Goal: Task Accomplishment & Management: Manage account settings

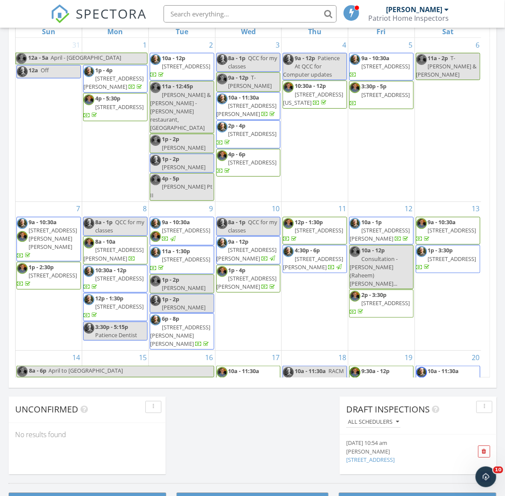
scroll to position [804, 522]
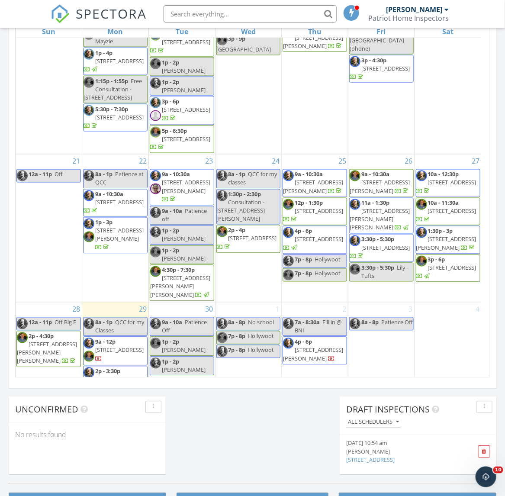
click at [120, 346] on span "24 Ludlow St ## , Worcester 01603" at bounding box center [119, 350] width 48 height 8
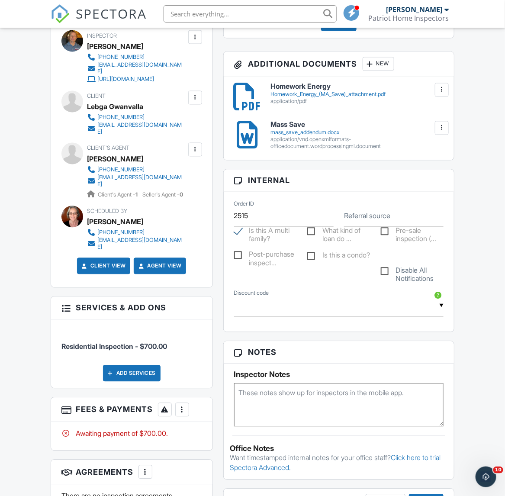
click at [180, 405] on div at bounding box center [182, 409] width 9 height 9
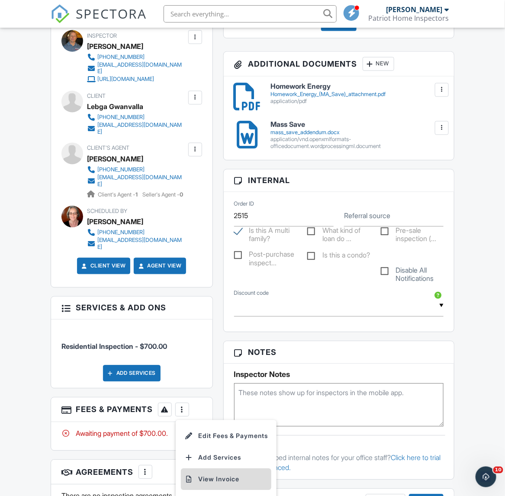
scroll to position [487, 0]
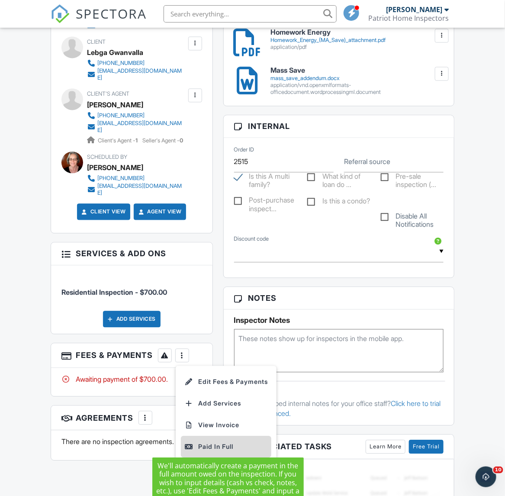
click at [219, 443] on div "Paid In Full" at bounding box center [225, 447] width 83 height 10
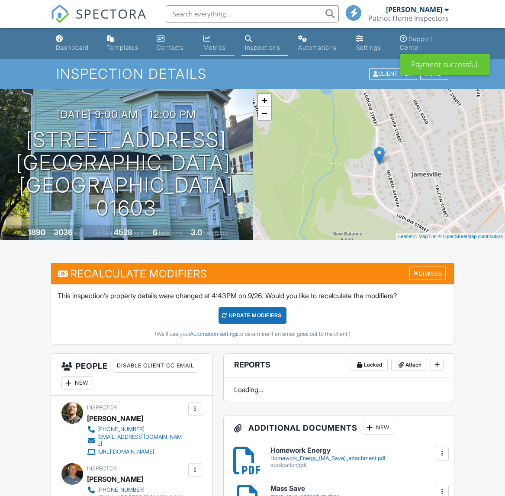
click at [219, 52] on link "Metrics" at bounding box center [217, 43] width 35 height 25
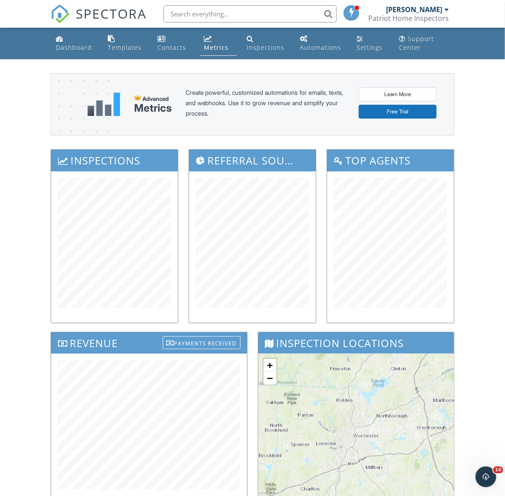
scroll to position [54, 0]
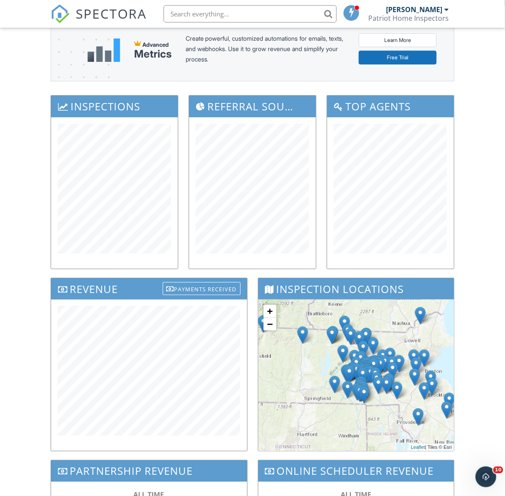
click at [38, 339] on div "Dashboard Templates Contacts Metrics Inspections Automations Settings Support C…" at bounding box center [252, 297] width 505 height 646
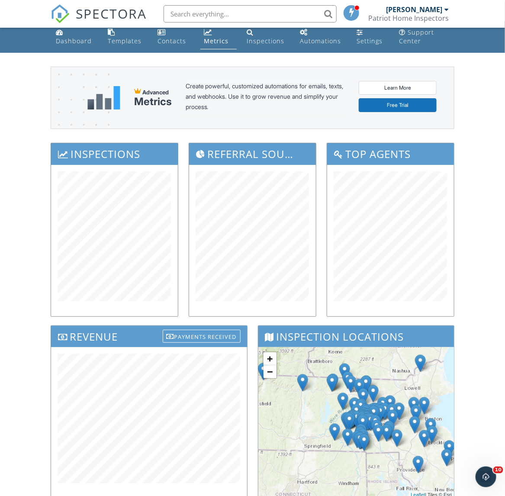
scroll to position [0, 0]
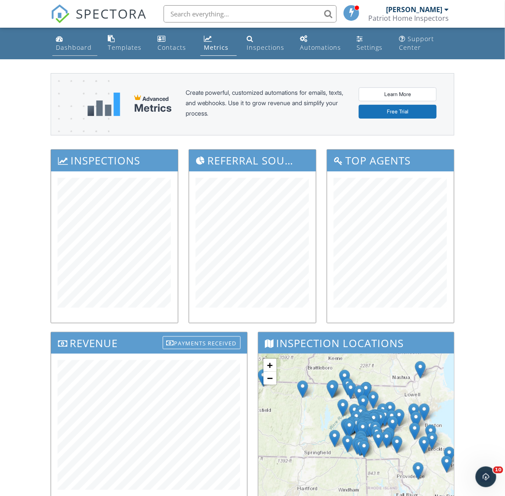
click at [70, 50] on div "Dashboard" at bounding box center [74, 47] width 36 height 8
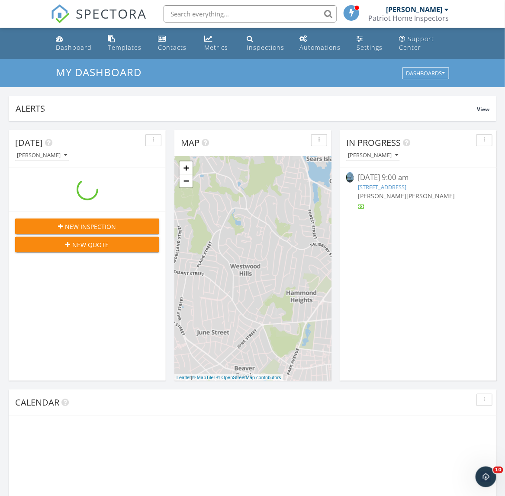
scroll to position [804, 522]
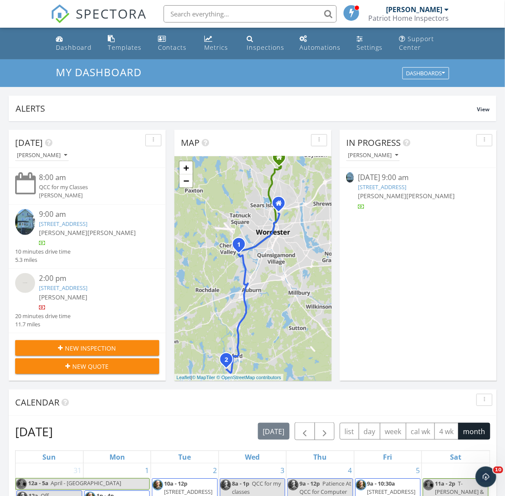
click at [83, 288] on link "[STREET_ADDRESS]" at bounding box center [63, 288] width 48 height 8
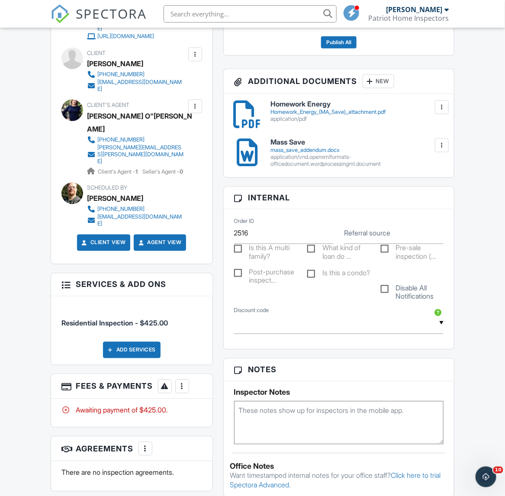
click at [141, 342] on div "Add Services" at bounding box center [132, 350] width 58 height 16
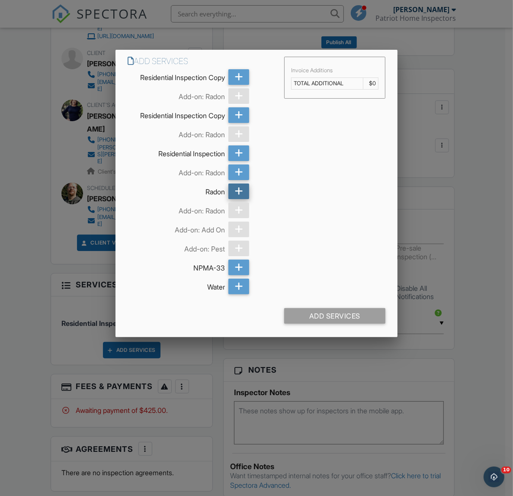
click at [241, 184] on icon at bounding box center [239, 191] width 8 height 16
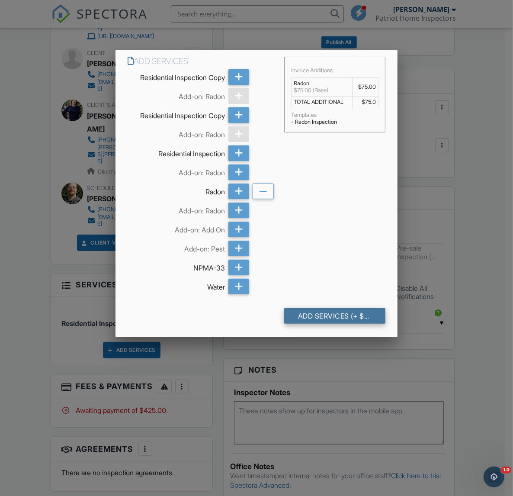
click at [351, 317] on div "Add Services (+ $75.0)" at bounding box center [334, 316] width 101 height 16
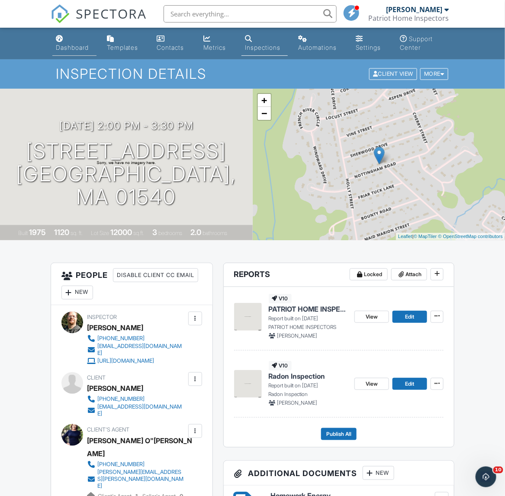
click at [70, 46] on div "Dashboard" at bounding box center [72, 47] width 33 height 7
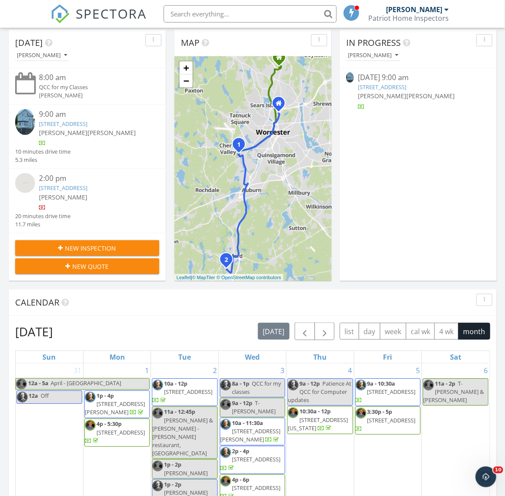
scroll to position [108, 0]
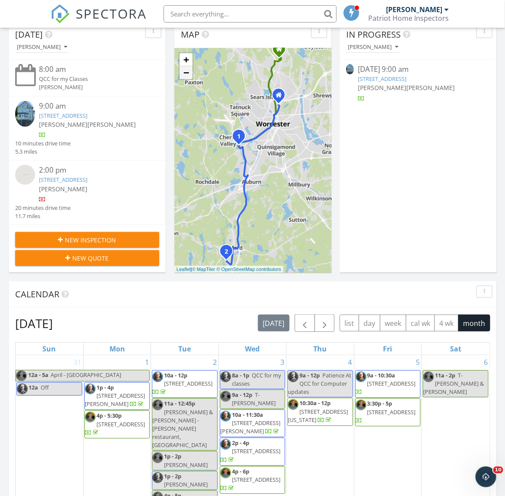
click at [186, 74] on link "−" at bounding box center [185, 72] width 13 height 13
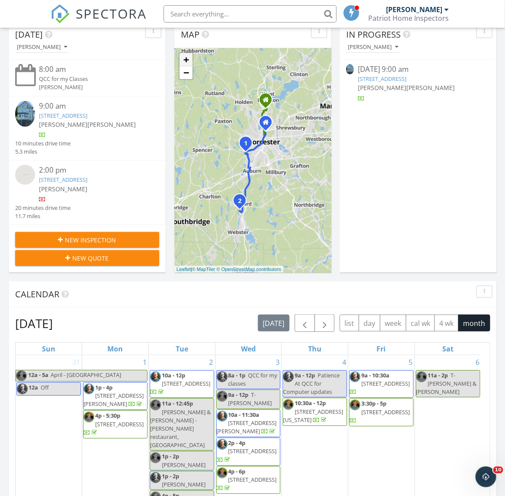
click at [183, 59] on link "+" at bounding box center [185, 59] width 13 height 13
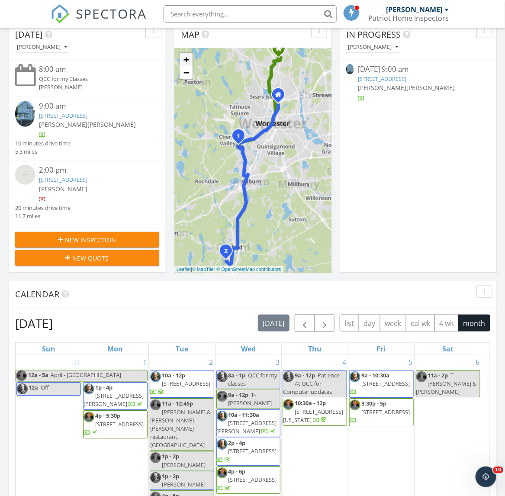
click at [183, 59] on link "+" at bounding box center [185, 59] width 13 height 13
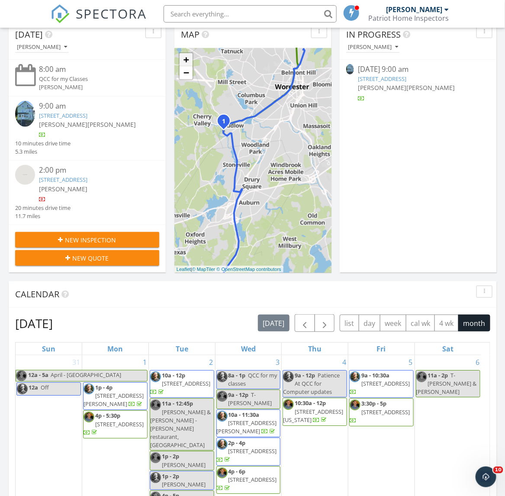
click at [183, 59] on link "+" at bounding box center [185, 59] width 13 height 13
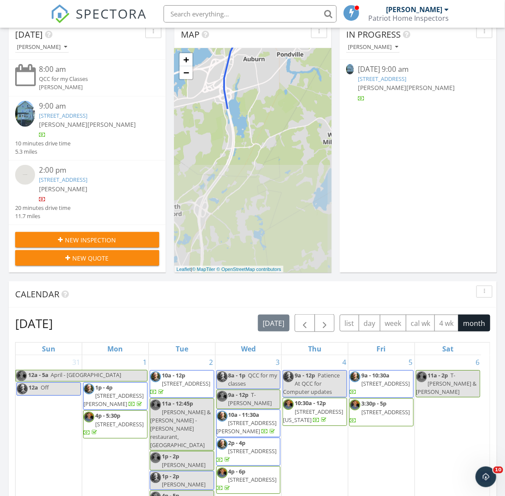
drag, startPoint x: 245, startPoint y: 220, endPoint x: 275, endPoint y: -10, distance: 231.1
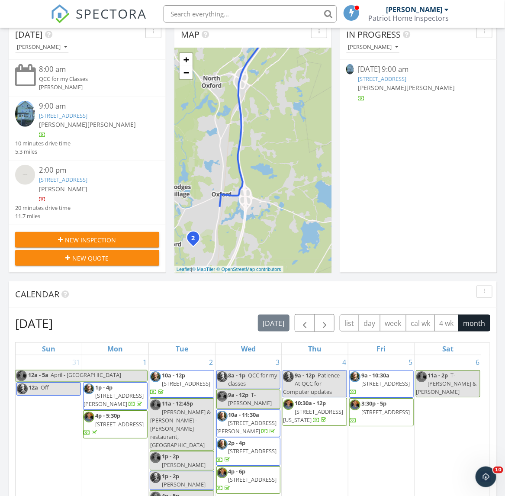
drag, startPoint x: 261, startPoint y: 238, endPoint x: 279, endPoint y: 148, distance: 91.4
click at [279, 148] on div "1 1 2 + − I 190, Main Street 16.2 km, 18 min Head north on Shenandoah Hill Road…" at bounding box center [252, 160] width 157 height 224
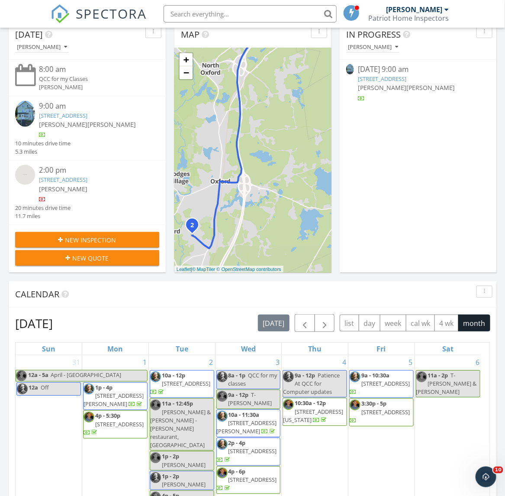
drag, startPoint x: 239, startPoint y: 217, endPoint x: 237, endPoint y: 208, distance: 8.8
click at [237, 208] on div "1 1 2 + − I 190, Main Street 16.2 km, 18 min Head north on Shenandoah Hill Road…" at bounding box center [252, 160] width 157 height 224
click at [188, 61] on link "+" at bounding box center [185, 59] width 13 height 13
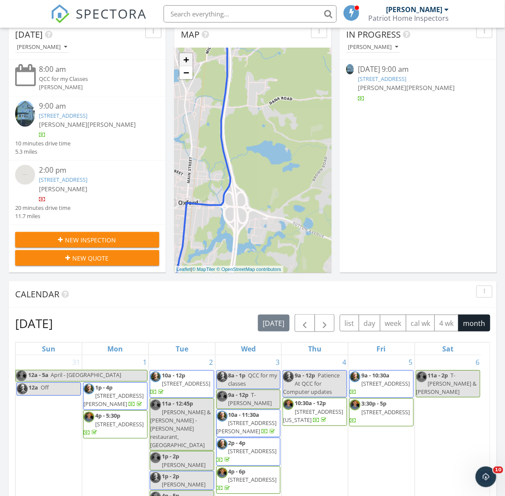
click at [188, 61] on link "+" at bounding box center [185, 59] width 13 height 13
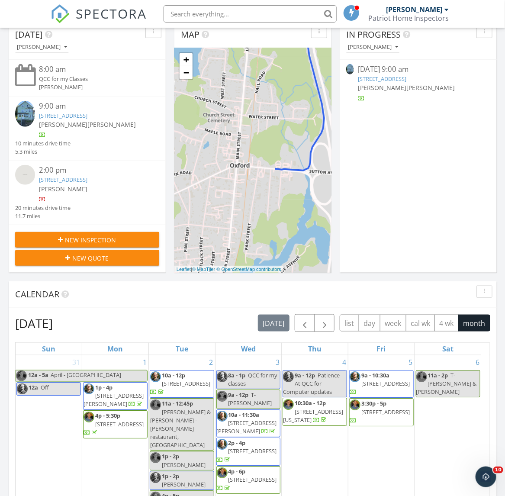
drag, startPoint x: 238, startPoint y: 185, endPoint x: 353, endPoint y: 102, distance: 141.9
click at [353, 102] on div "Today David Londergan 8:00 am QCC for my Classes David Londergan 9:00 am 24 Lud…" at bounding box center [252, 406] width 505 height 787
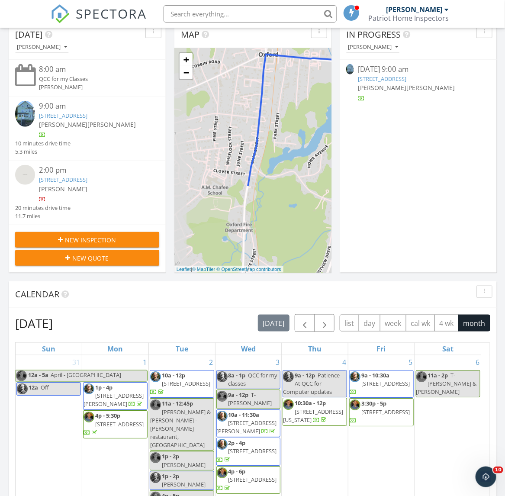
drag, startPoint x: 262, startPoint y: 225, endPoint x: 293, endPoint y: 117, distance: 113.0
click at [293, 117] on div "1 1 2 + − I 190, Main Street 16.2 km, 18 min Head north on Shenandoah Hill Road…" at bounding box center [252, 160] width 157 height 224
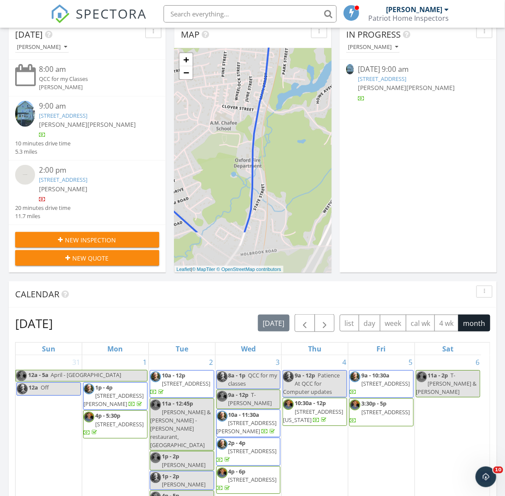
drag, startPoint x: 254, startPoint y: 230, endPoint x: 260, endPoint y: 175, distance: 54.8
click at [260, 175] on div "1 1 2 + − I 190, Main Street 16.2 km, 18 min Head north on Shenandoah Hill Road…" at bounding box center [252, 160] width 157 height 224
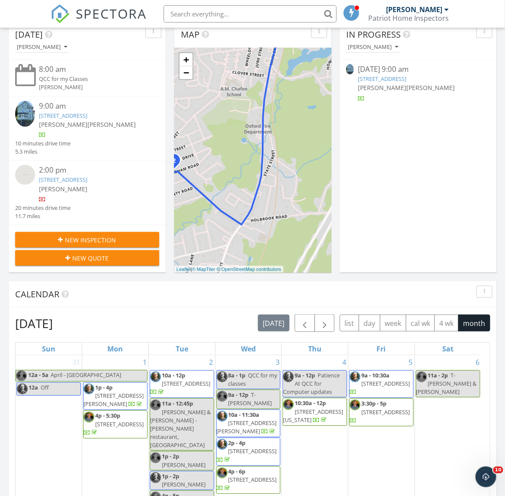
drag, startPoint x: 265, startPoint y: 222, endPoint x: 277, endPoint y: 185, distance: 38.8
click at [277, 185] on div "1 1 2 + − I 190, Main Street 16.2 km, 18 min Head north on Shenandoah Hill Road…" at bounding box center [252, 160] width 157 height 224
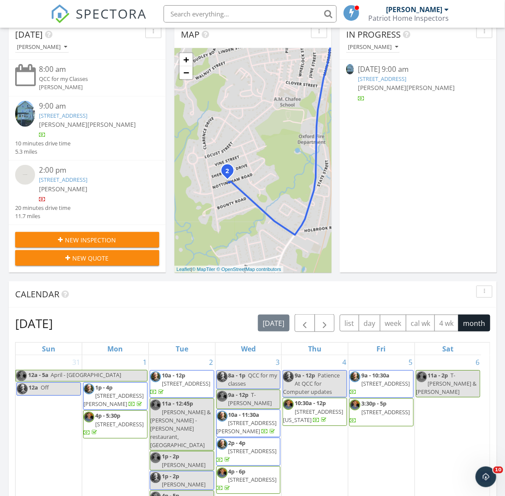
drag, startPoint x: 264, startPoint y: 221, endPoint x: 320, endPoint y: 232, distance: 56.9
click at [320, 232] on div "1 1 2 + − I 190, Main Street 16.2 km, 18 min Head north on Shenandoah Hill Road…" at bounding box center [252, 160] width 157 height 224
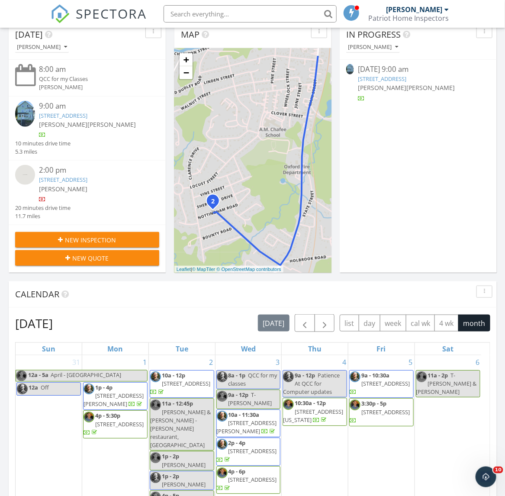
drag, startPoint x: 280, startPoint y: 197, endPoint x: 265, endPoint y: 228, distance: 34.8
click at [265, 228] on div "1 1 2 + − I 190, Main Street 16.2 km, 18 min Head north on Shenandoah Hill Road…" at bounding box center [252, 160] width 157 height 224
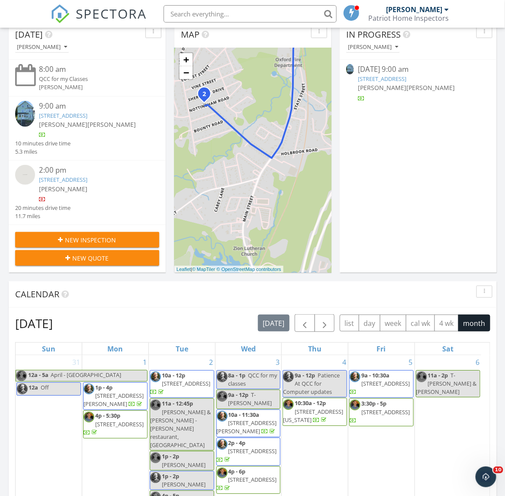
drag, startPoint x: 279, startPoint y: 236, endPoint x: 272, endPoint y: 113, distance: 123.4
click at [272, 113] on div "1 1 2 + − I 190, Main Street 16.2 km, 18 min Head north on Shenandoah Hill Road…" at bounding box center [252, 160] width 157 height 224
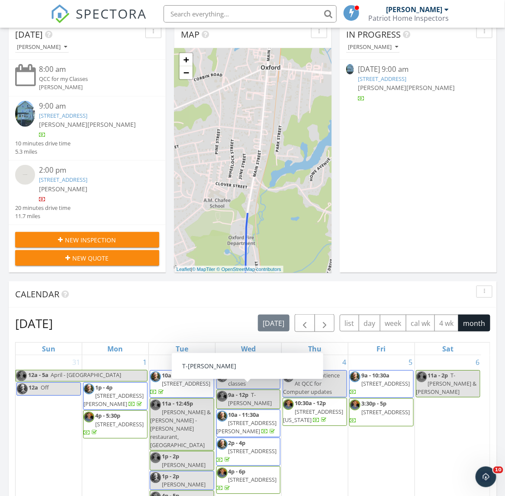
drag, startPoint x: 280, startPoint y: 231, endPoint x: 234, endPoint y: 409, distance: 184.3
click at [234, 409] on div "Today David Londergan 8:00 am QCC for my Classes David Londergan 9:00 am 24 Lud…" at bounding box center [252, 406] width 505 height 787
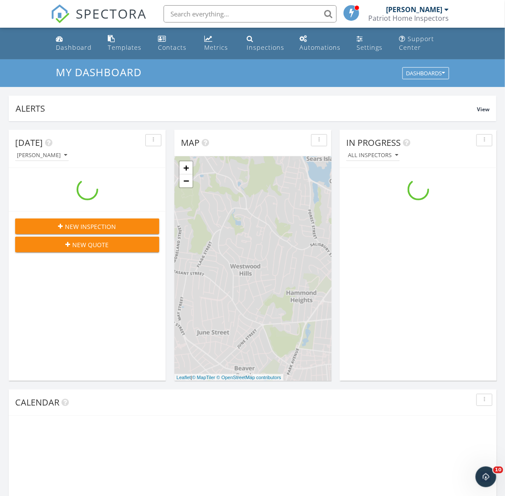
scroll to position [804, 522]
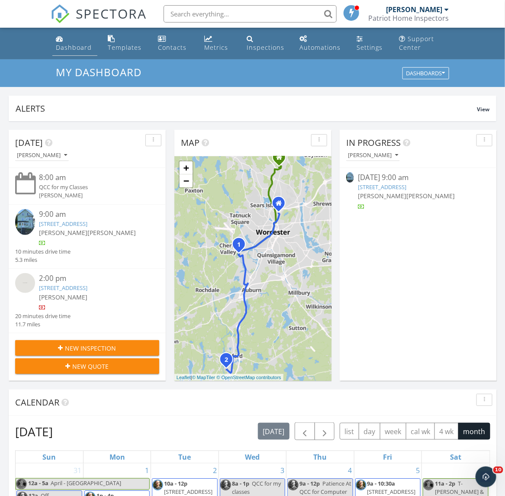
click at [74, 44] on div "Dashboard" at bounding box center [74, 47] width 36 height 8
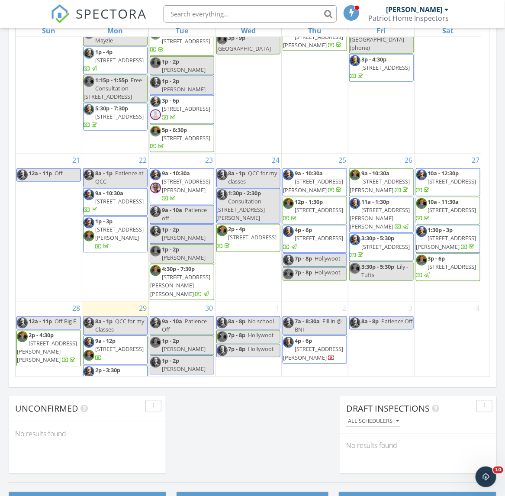
scroll to position [432, 0]
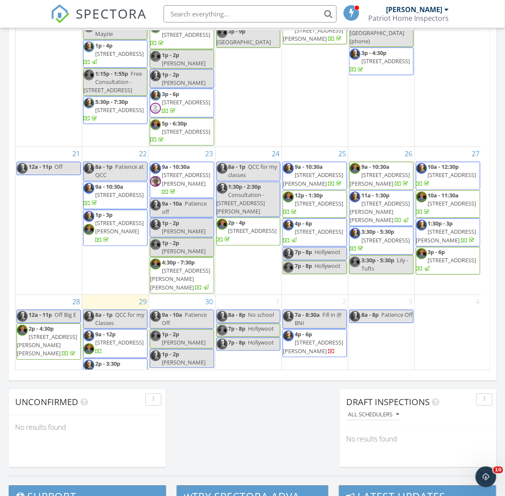
click at [195, 409] on div "[DATE] [PERSON_NAME] 8:00 am QCC for my Classes [PERSON_NAME] 9:00 am [STREET_A…" at bounding box center [252, 82] width 505 height 787
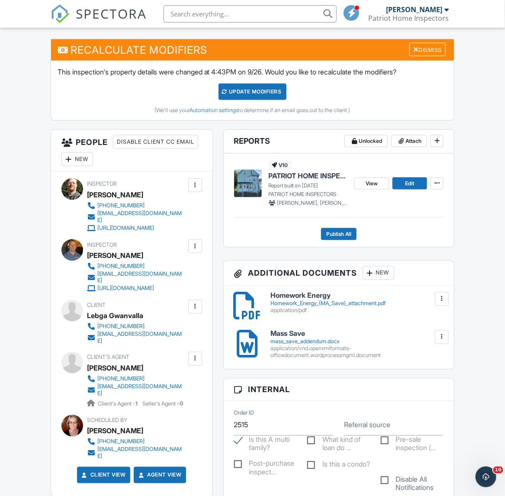
scroll to position [216, 0]
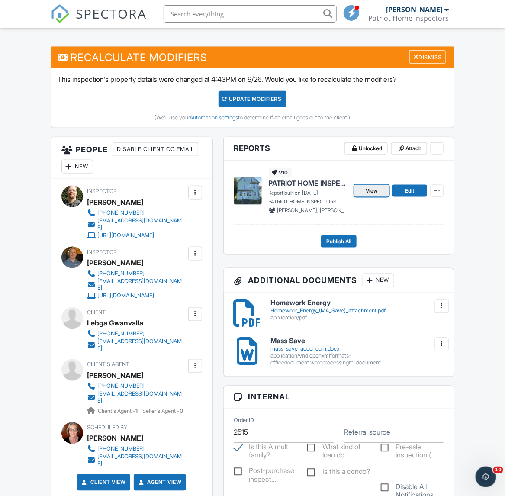
click at [368, 192] on span "View" at bounding box center [371, 190] width 12 height 9
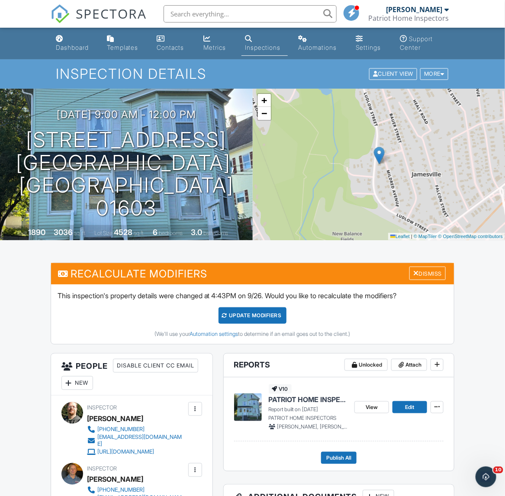
click at [63, 46] on div "Dashboard" at bounding box center [72, 47] width 33 height 7
